Goal: Information Seeking & Learning: Learn about a topic

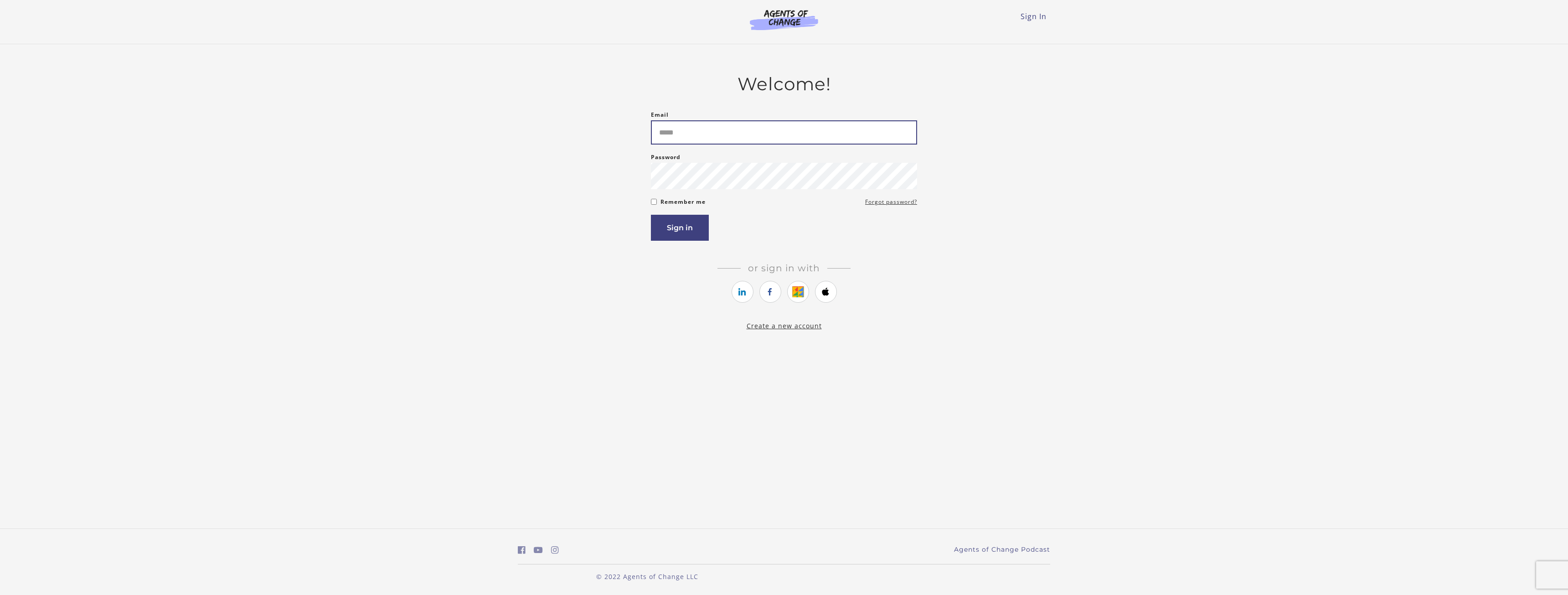
click at [719, 143] on input "Email" at bounding box center [783, 133] width 266 height 24
type input "**********"
click at [674, 222] on button "Sign in" at bounding box center [679, 228] width 58 height 26
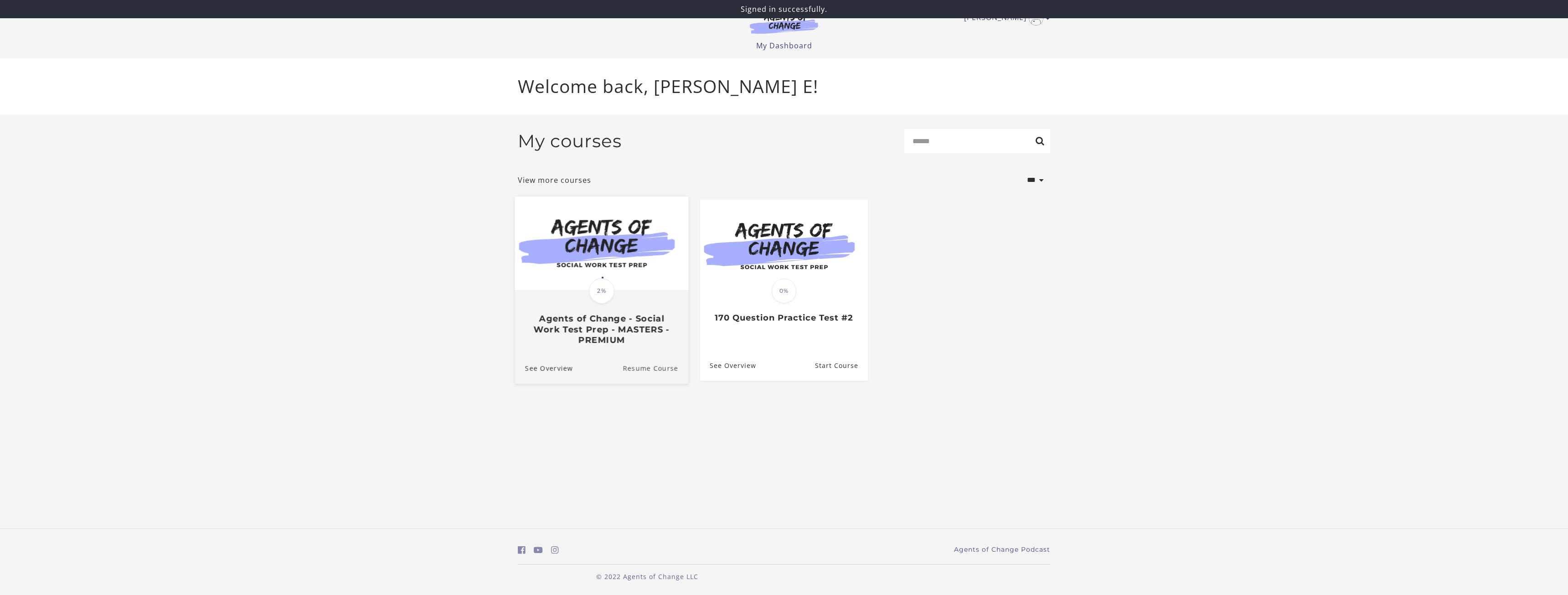
click at [657, 373] on link "Resume Course" at bounding box center [656, 368] width 66 height 30
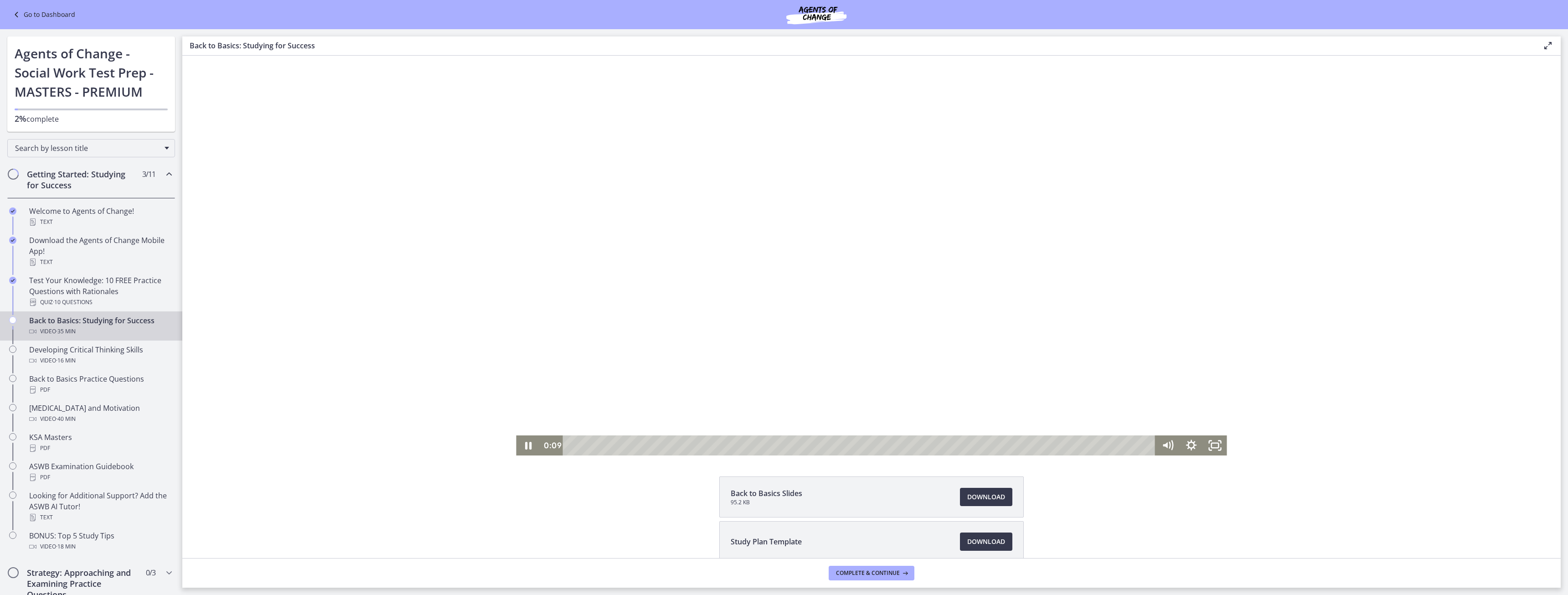
click at [832, 329] on div at bounding box center [871, 255] width 710 height 400
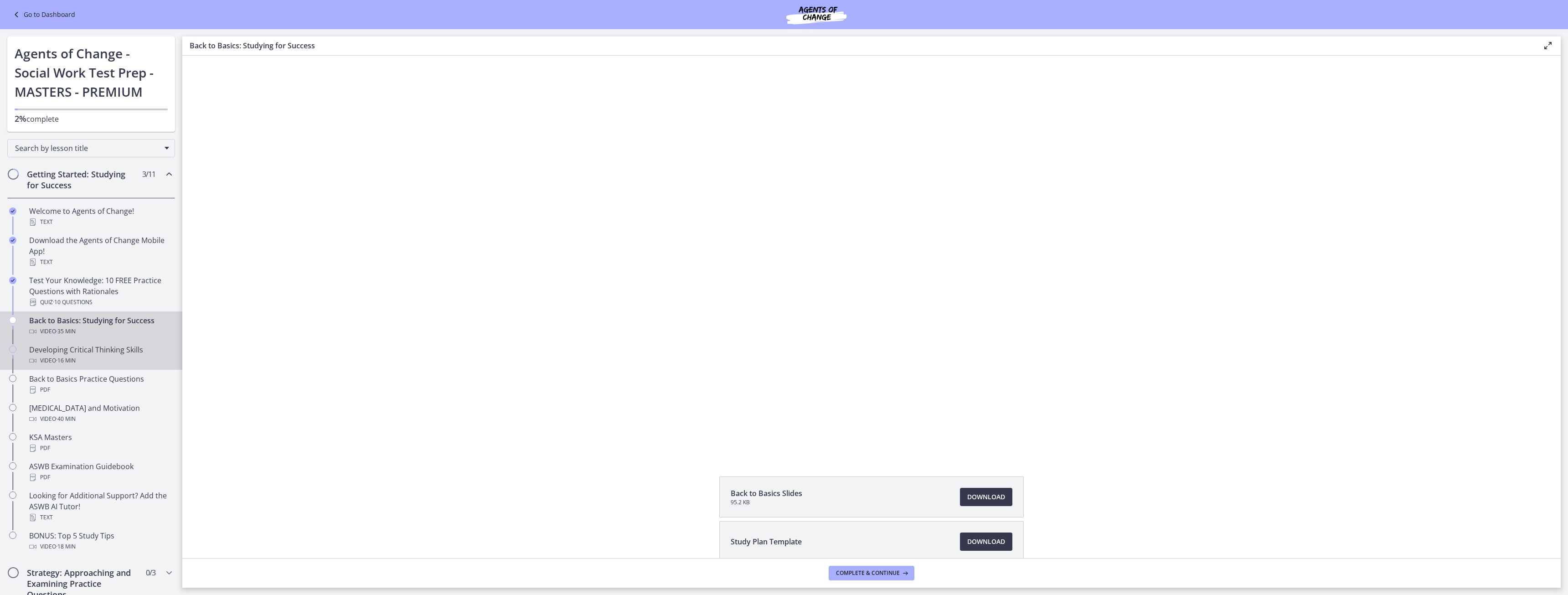
click at [130, 357] on div "Video · 16 min" at bounding box center [100, 361] width 142 height 11
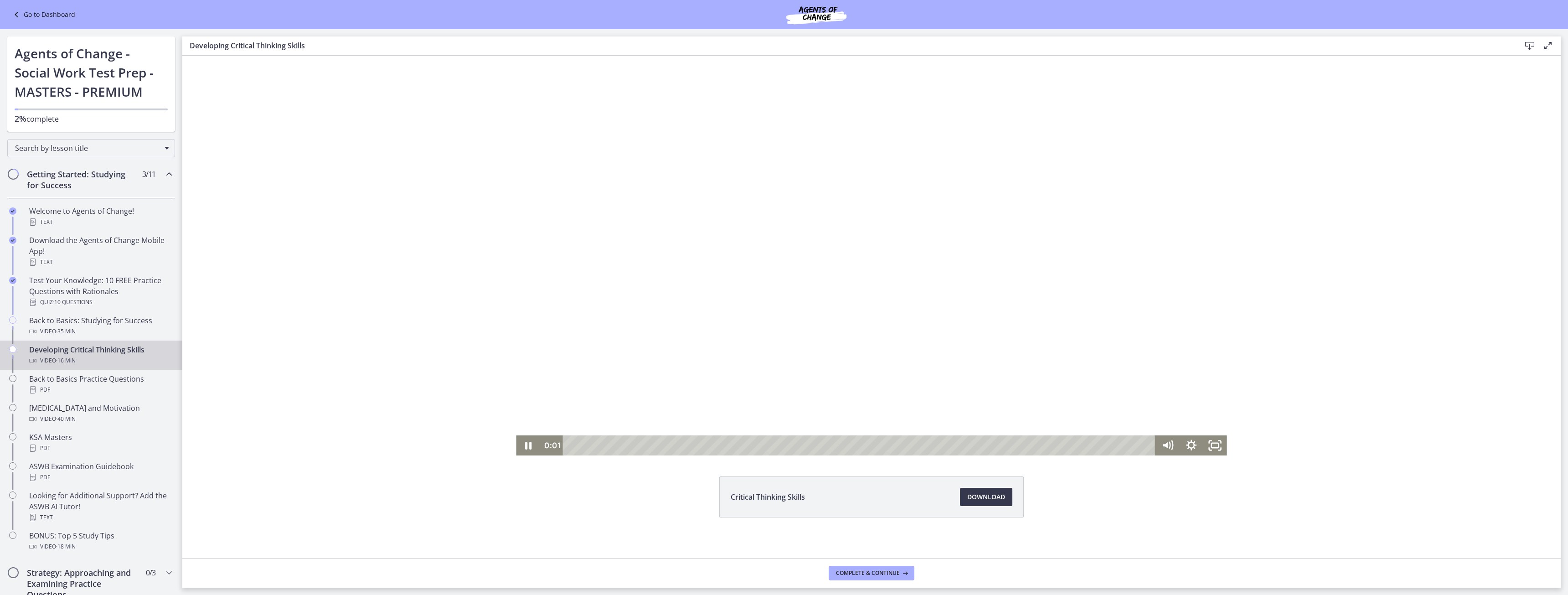
click at [831, 323] on div at bounding box center [871, 255] width 710 height 400
click at [519, 446] on icon "Play Video" at bounding box center [528, 445] width 24 height 20
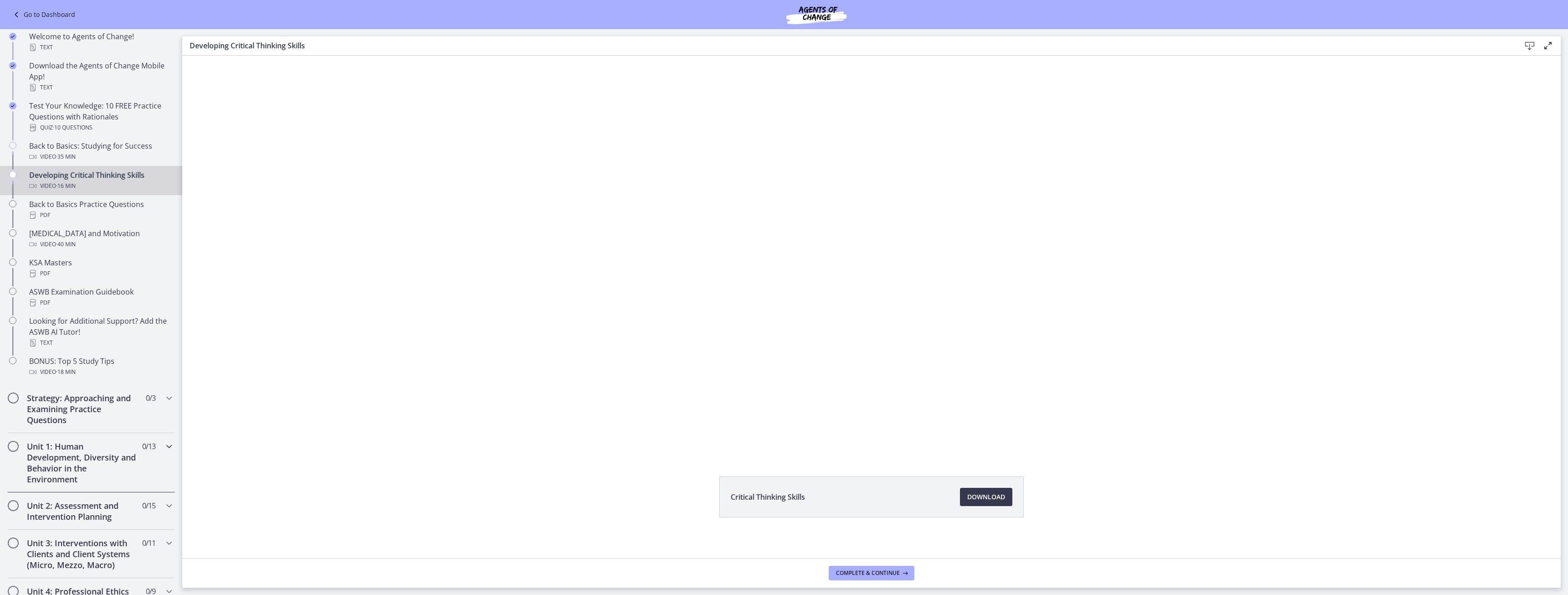
scroll to position [183, 0]
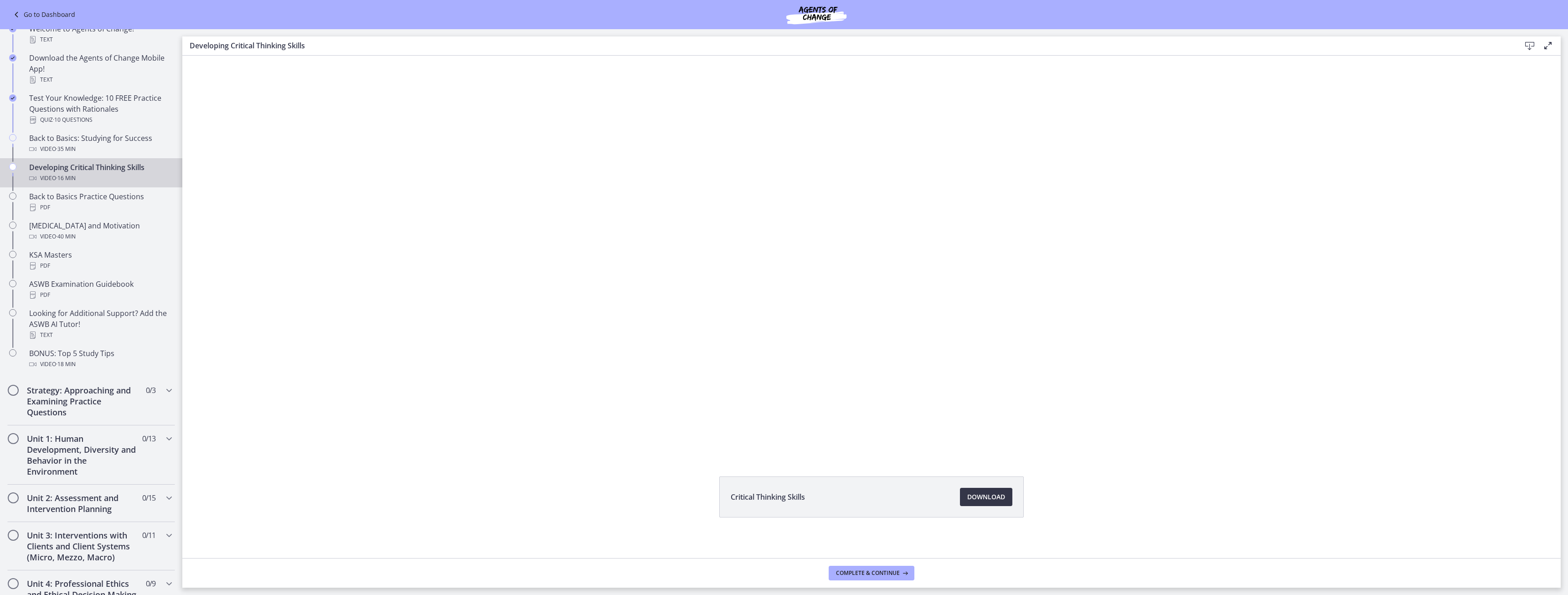
click at [996, 496] on span "Download Opens in a new window" at bounding box center [986, 497] width 38 height 11
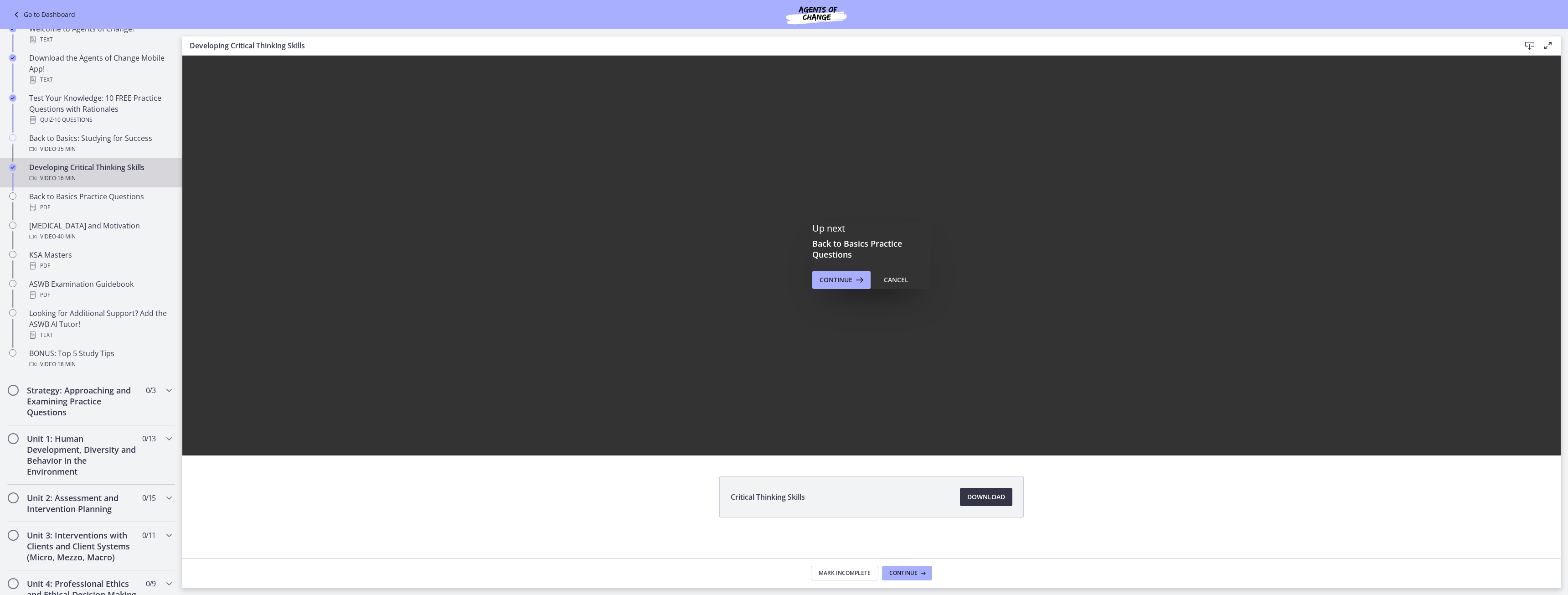
scroll to position [0, 0]
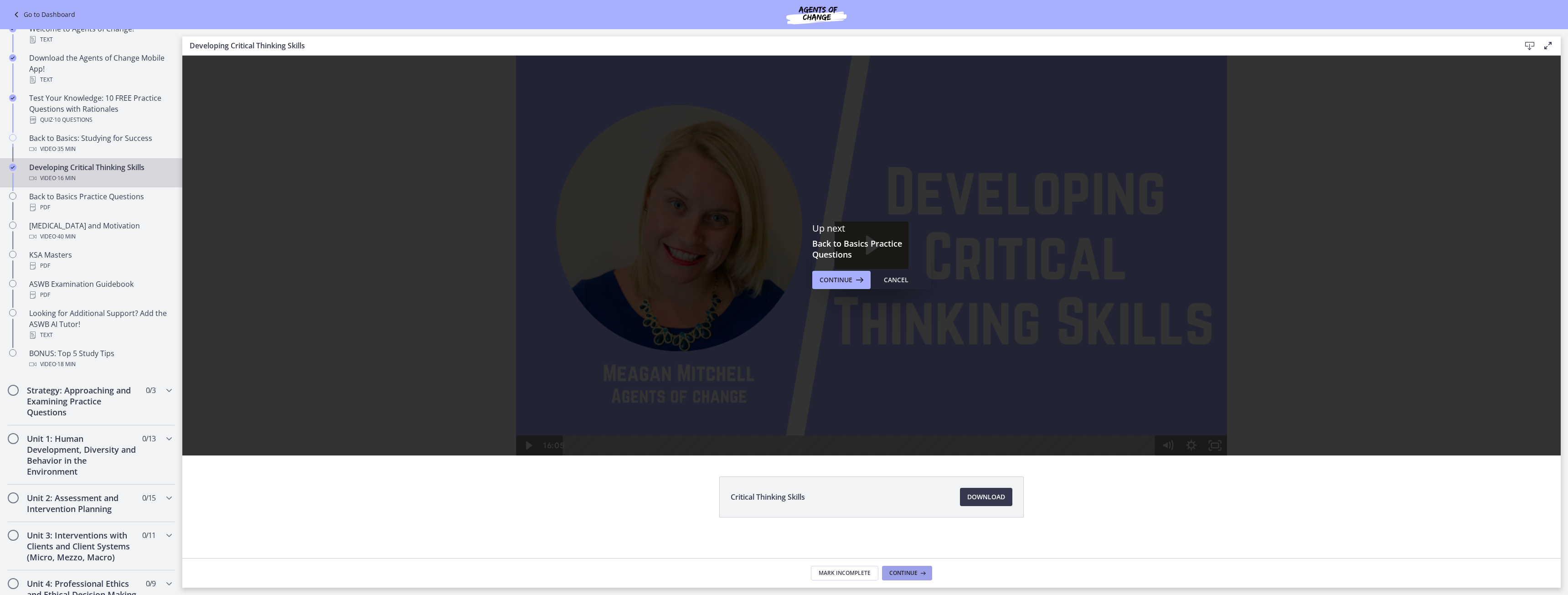
click at [908, 577] on button "Continue" at bounding box center [907, 573] width 50 height 15
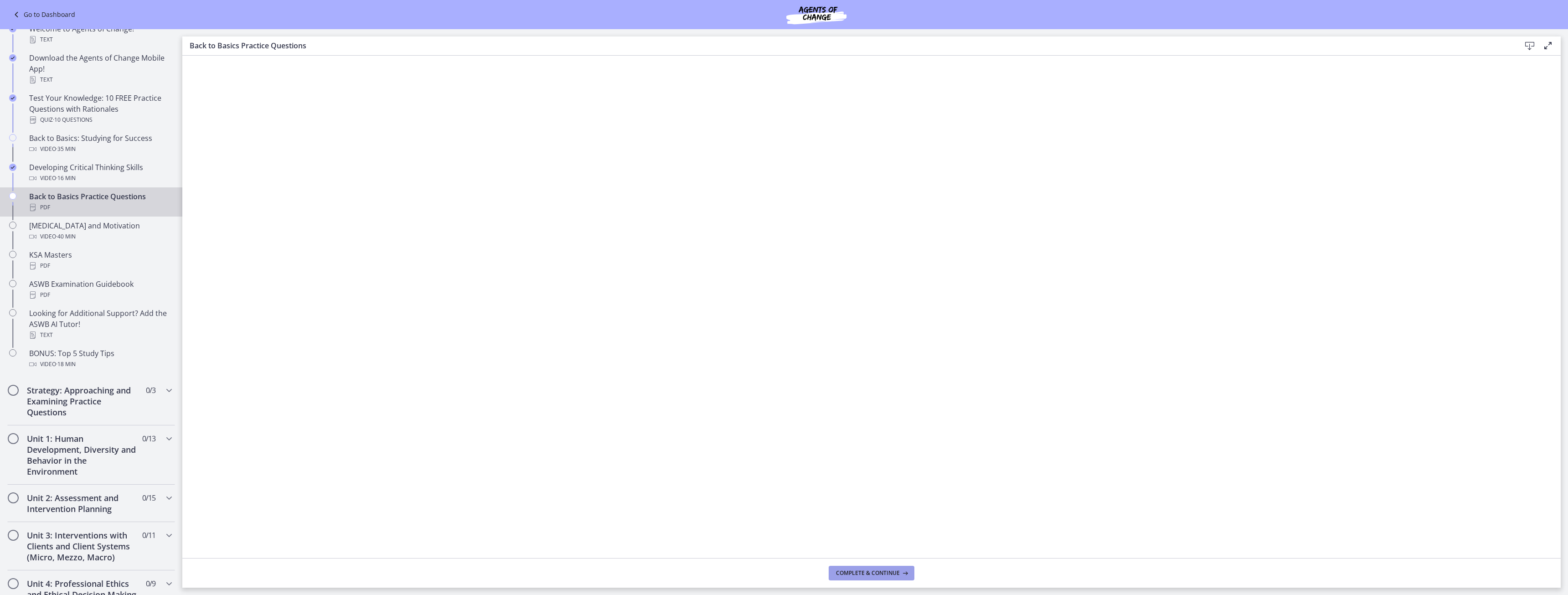
click at [885, 572] on span "Complete & continue" at bounding box center [867, 573] width 64 height 7
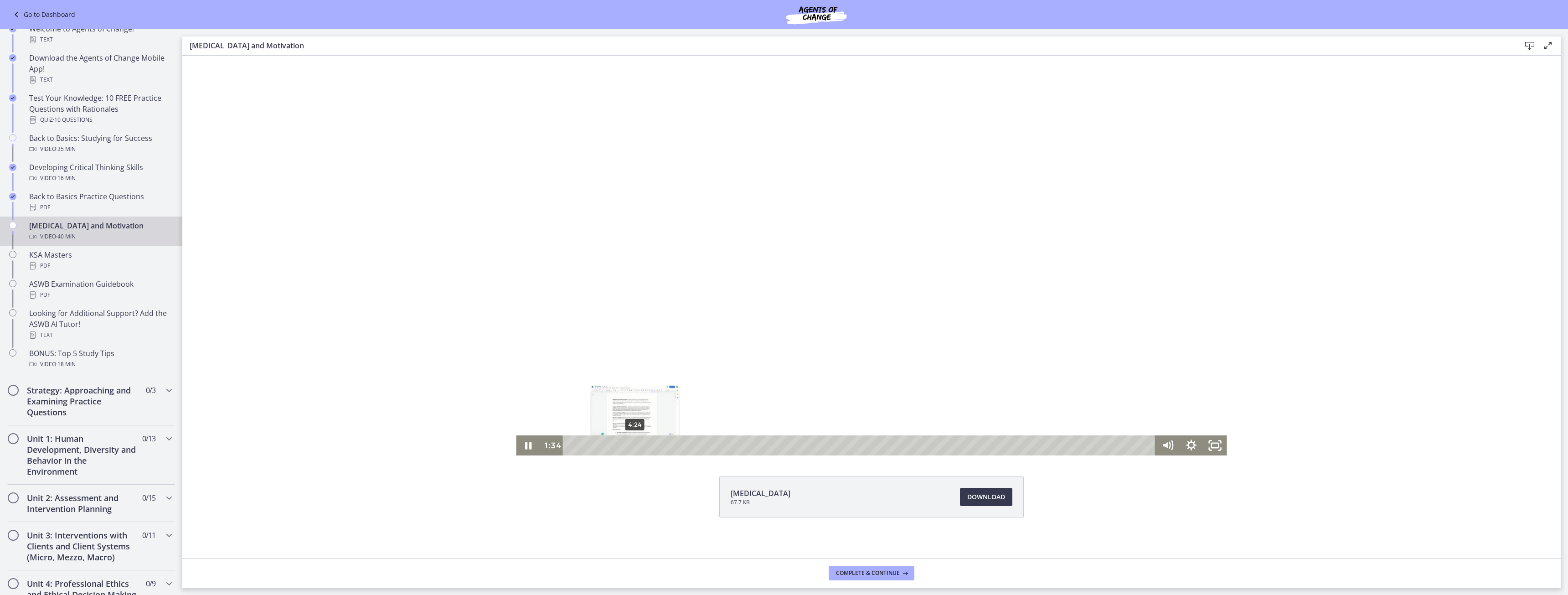
click at [632, 446] on div "4:24" at bounding box center [861, 445] width 578 height 20
click at [663, 446] on div "6:33" at bounding box center [861, 445] width 578 height 20
click at [716, 448] on div "10:12" at bounding box center [861, 445] width 578 height 20
click at [772, 444] on div "14:07" at bounding box center [861, 445] width 578 height 20
click at [959, 446] on div "27:02" at bounding box center [861, 445] width 578 height 20
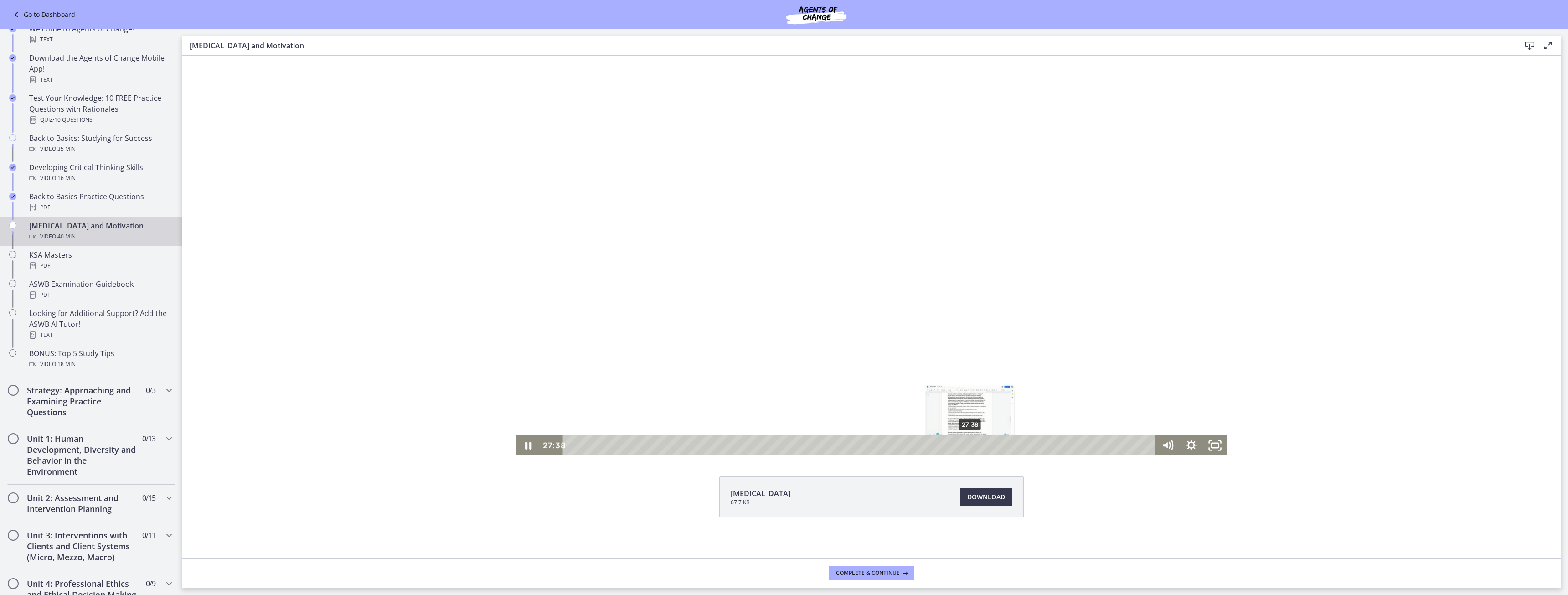
click at [967, 446] on div "27:38" at bounding box center [861, 445] width 578 height 20
click at [957, 444] on div "26:58" at bounding box center [861, 445] width 578 height 20
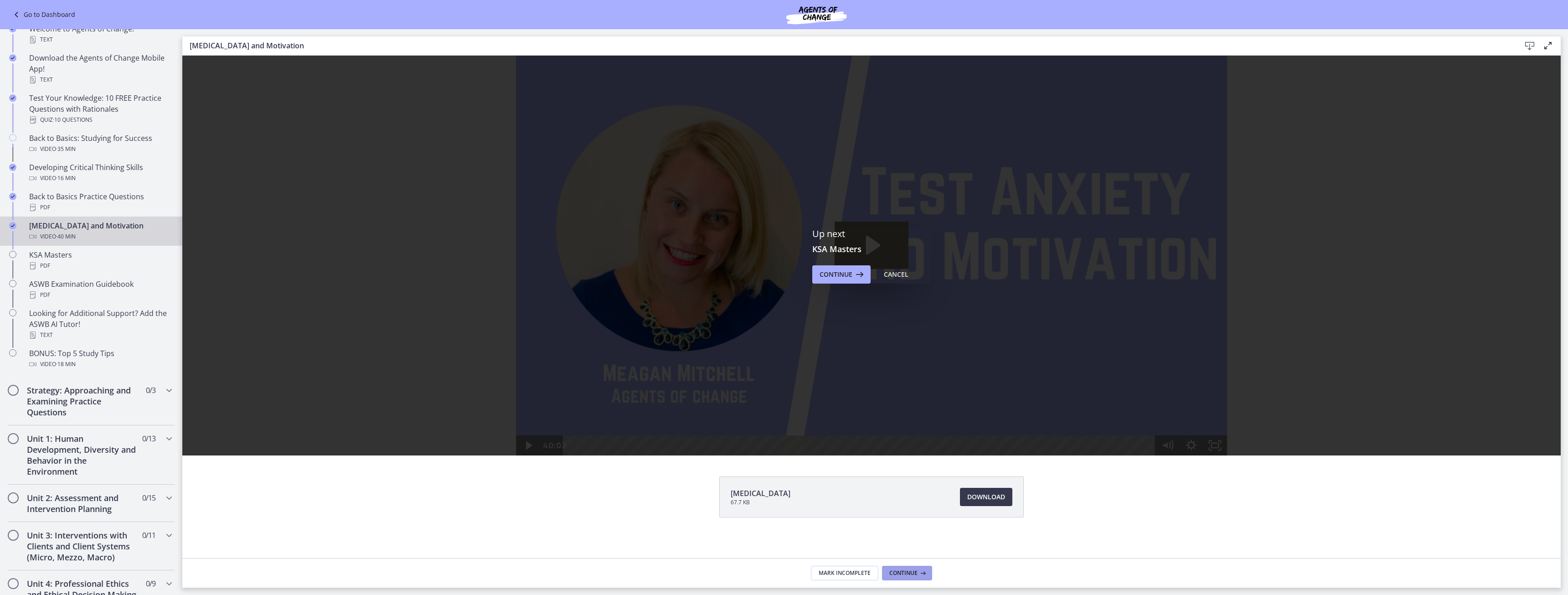
click at [923, 571] on icon at bounding box center [922, 573] width 9 height 7
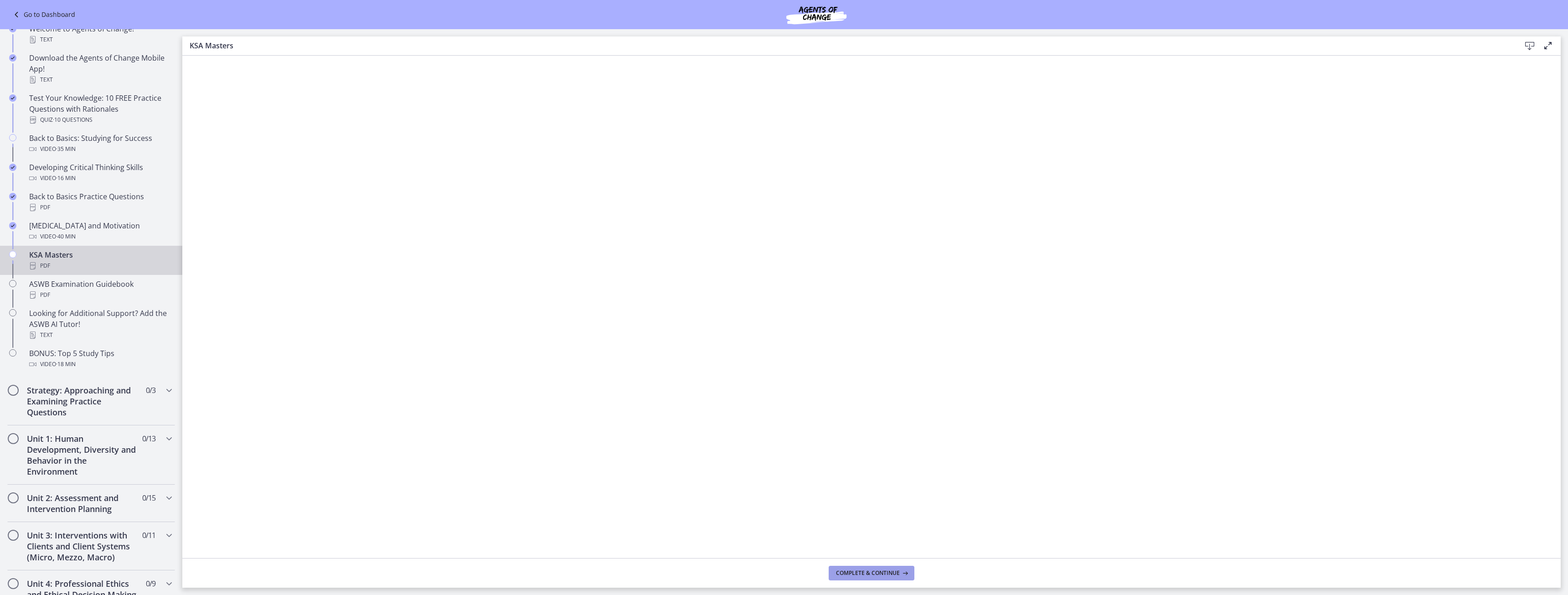
drag, startPoint x: 863, startPoint y: 575, endPoint x: 861, endPoint y: 569, distance: 6.3
click at [861, 574] on span "Complete & continue" at bounding box center [867, 573] width 64 height 7
click at [880, 571] on span "Complete & continue" at bounding box center [867, 573] width 64 height 7
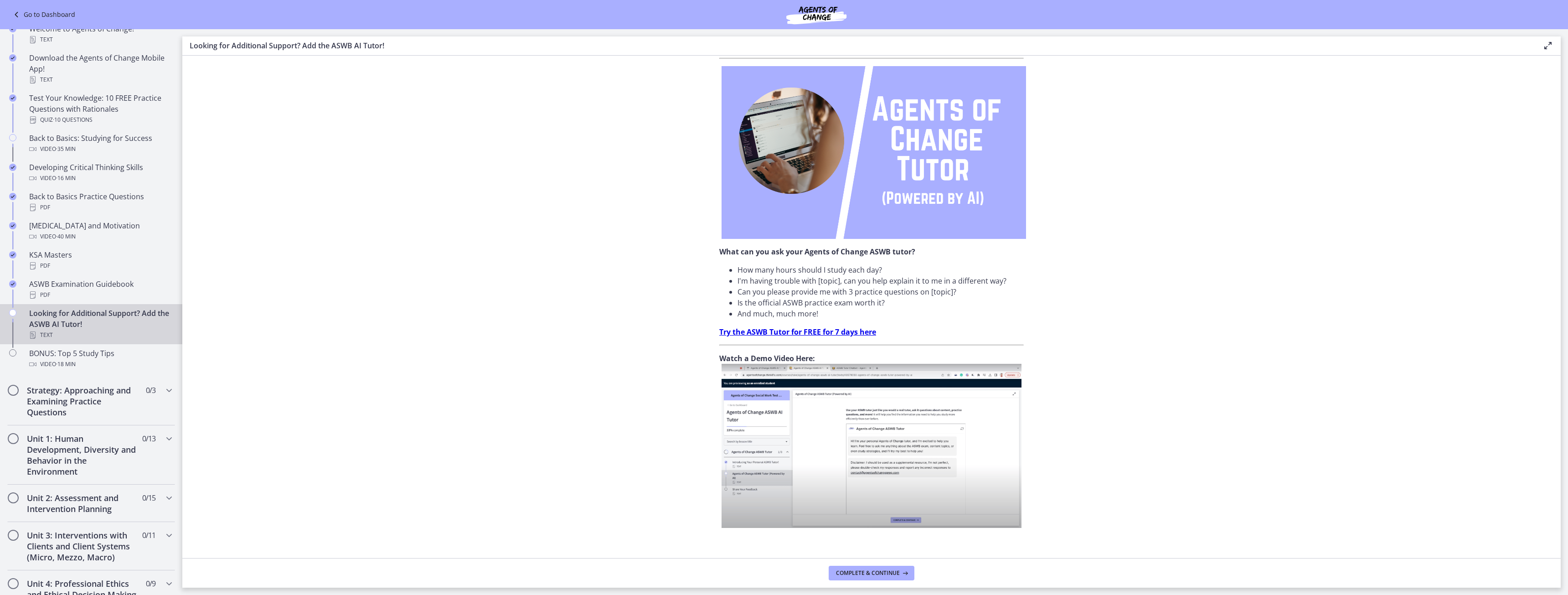
scroll to position [113, 0]
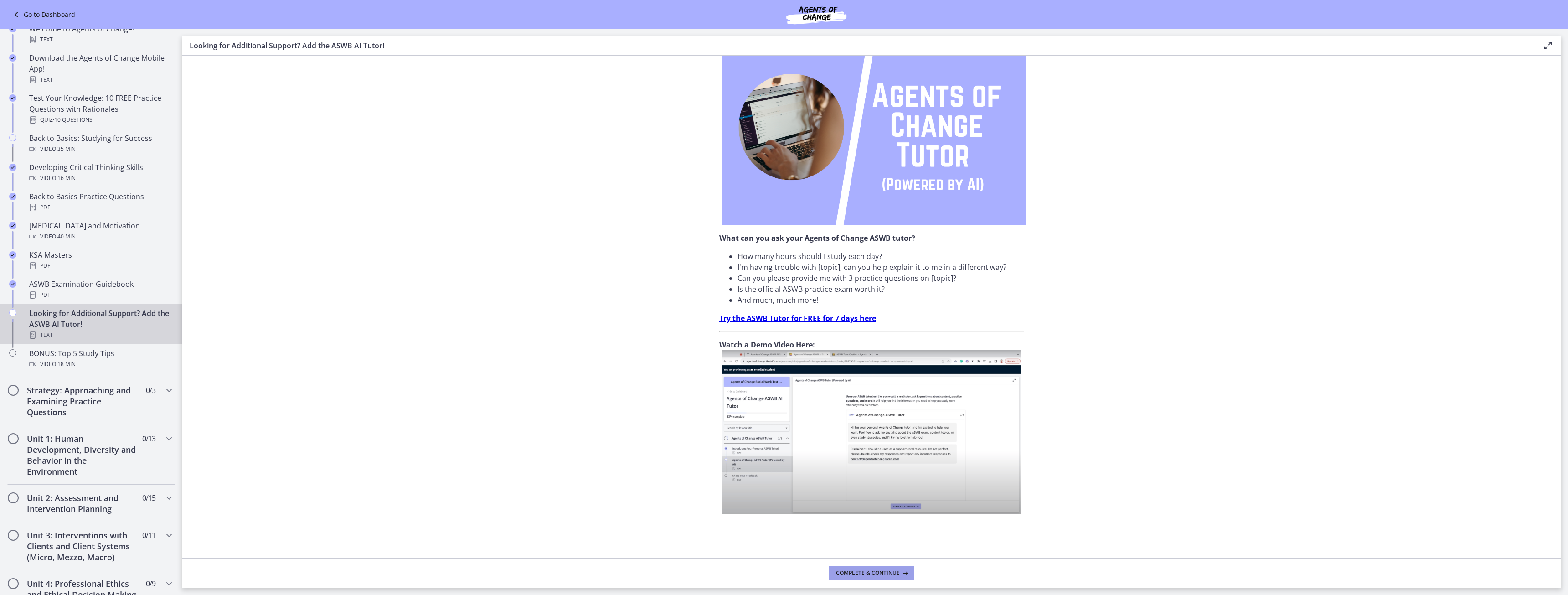
click at [890, 569] on span "Complete & continue" at bounding box center [867, 573] width 64 height 7
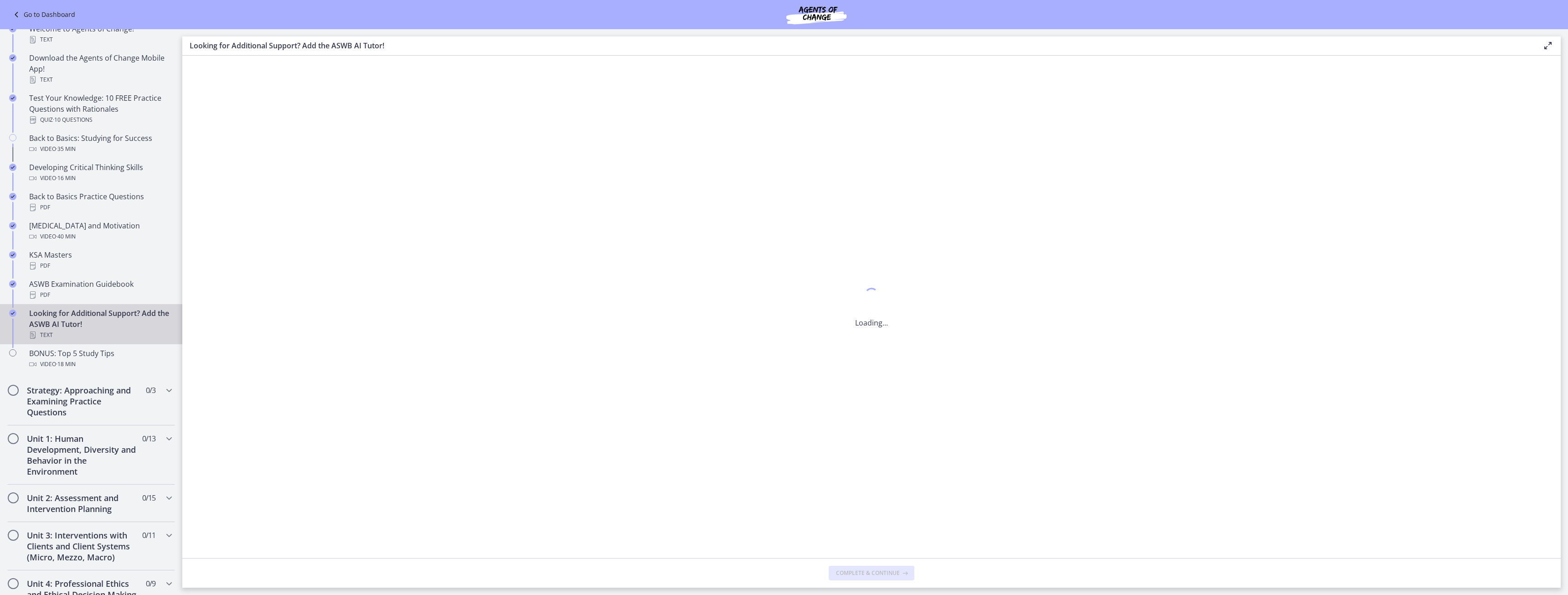
scroll to position [0, 0]
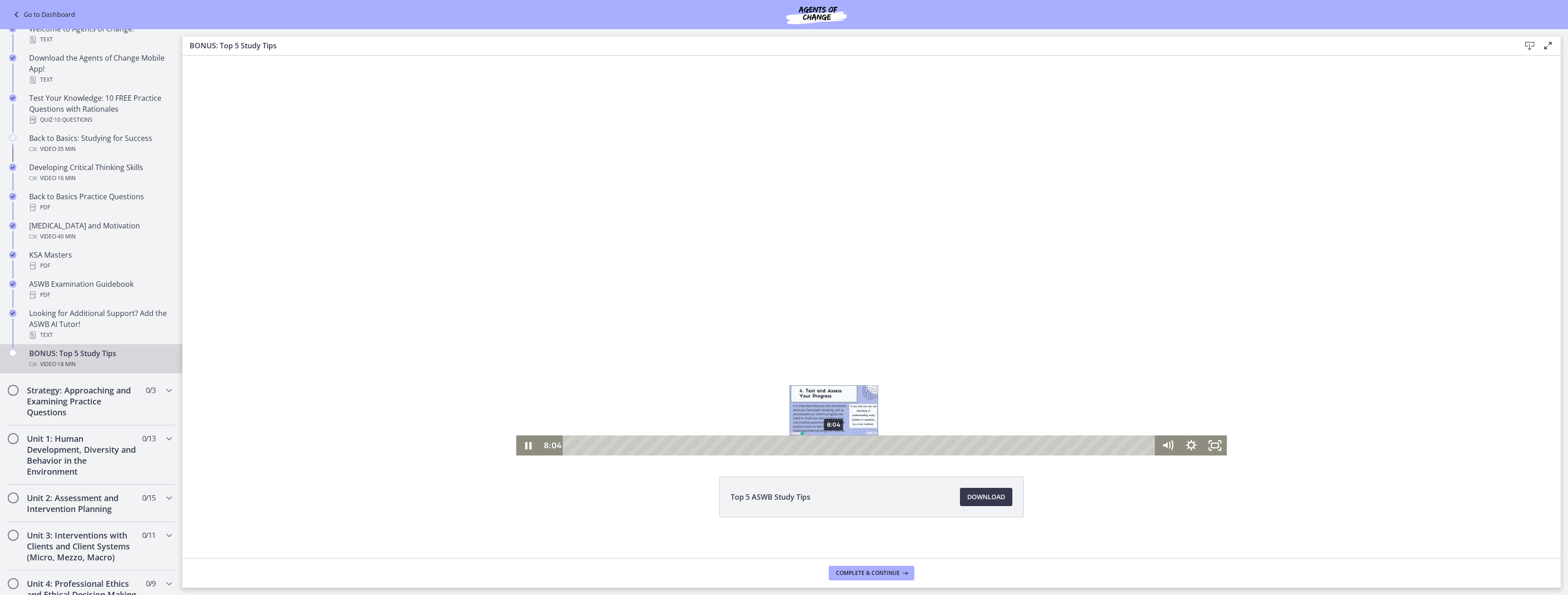
click at [830, 445] on div "8:04" at bounding box center [861, 445] width 578 height 20
click at [936, 442] on div "11:18" at bounding box center [861, 445] width 578 height 20
click at [1018, 456] on html "Click for sound @keyframes VOLUME_SMALL_WAVE_FLASH { 0% { opacity: 0; } 33% { o…" at bounding box center [872, 255] width 1378 height 400
click at [1133, 443] on div "17:23" at bounding box center [861, 445] width 578 height 20
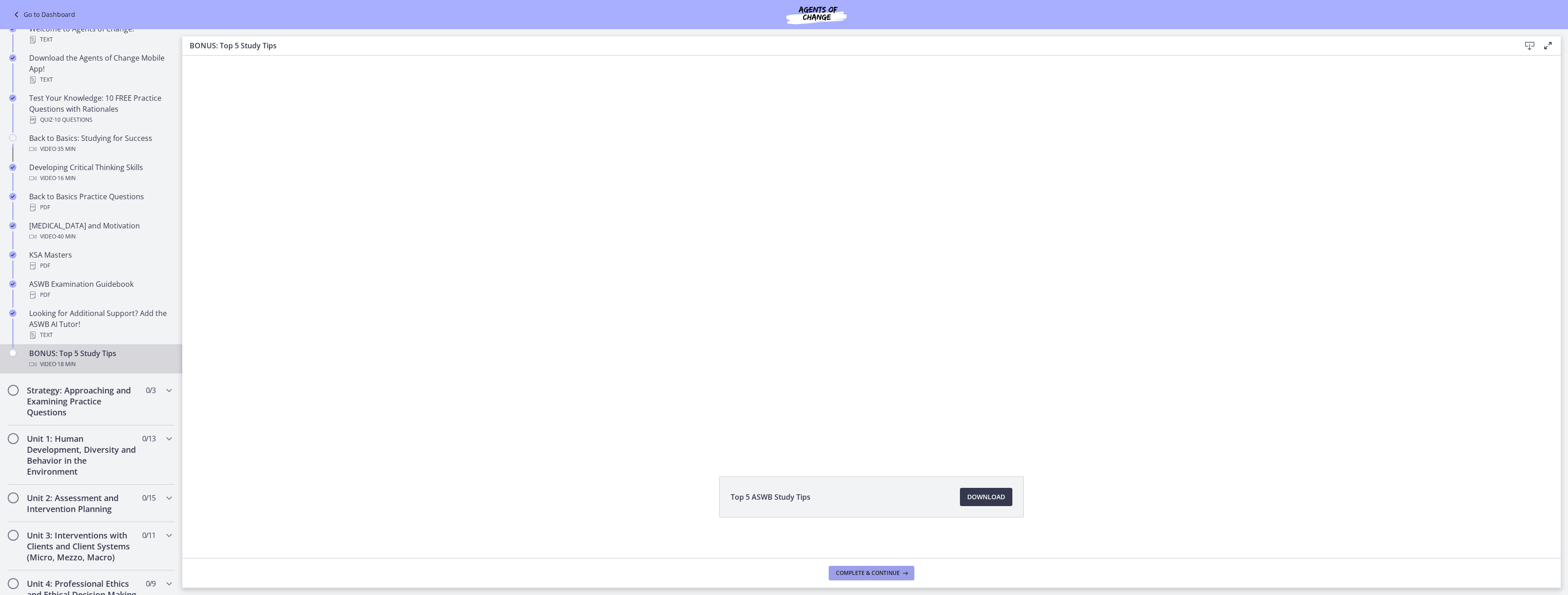
click at [866, 581] on footer "Complete & continue" at bounding box center [872, 573] width 1378 height 30
click at [865, 572] on span "Complete & continue" at bounding box center [867, 573] width 64 height 7
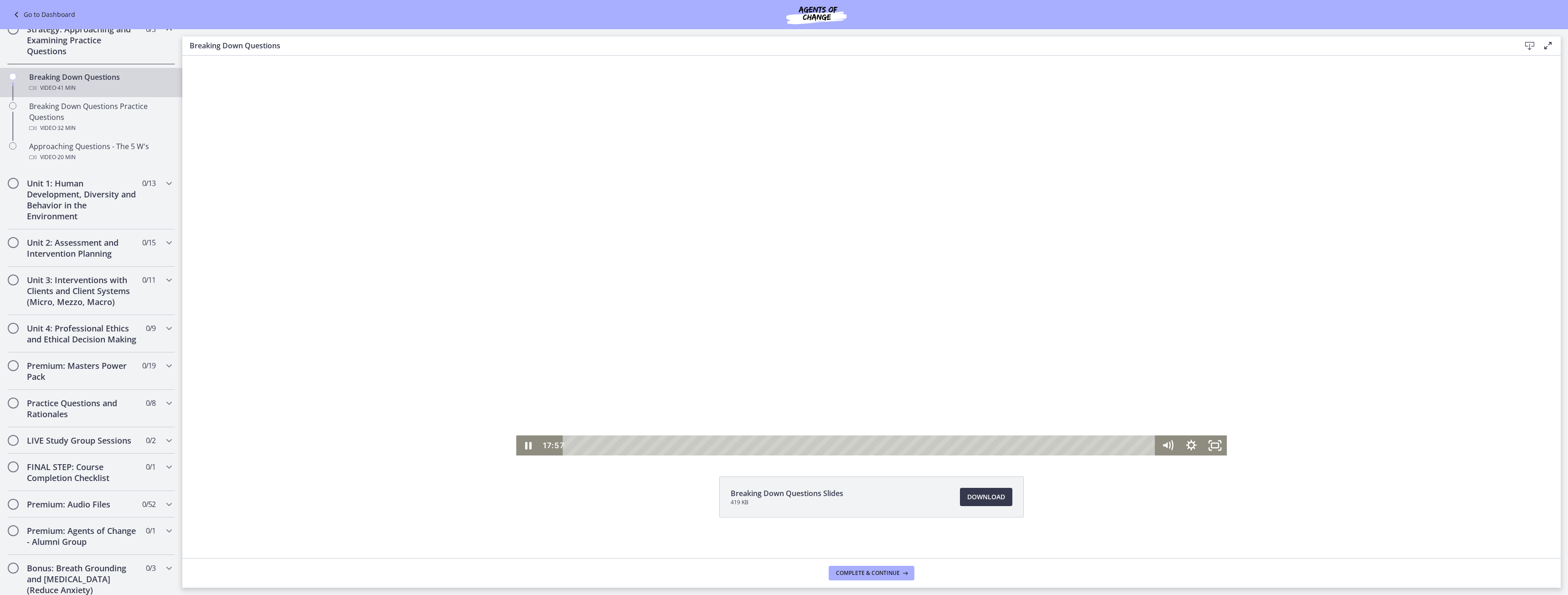
click at [1164, 160] on div at bounding box center [871, 255] width 710 height 400
